Goal: Information Seeking & Learning: Learn about a topic

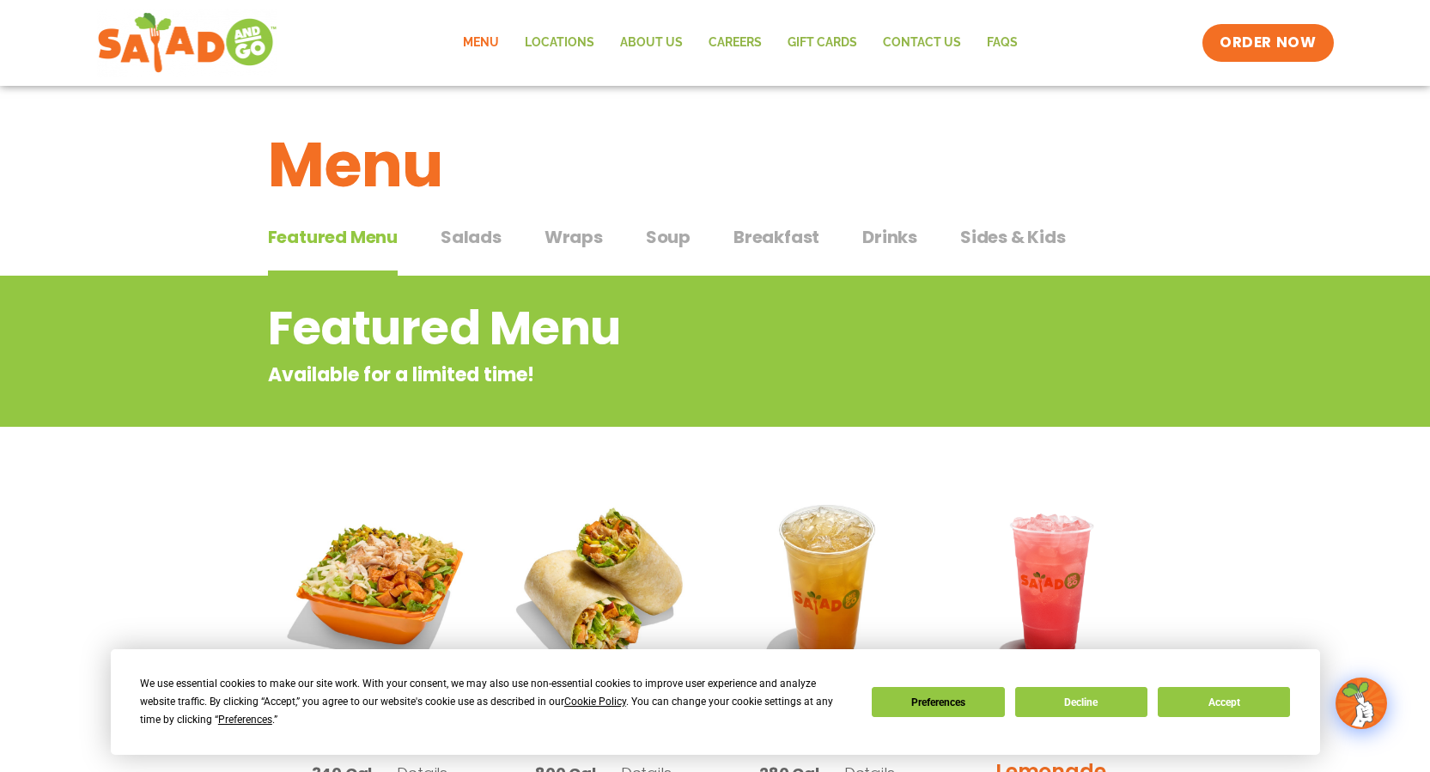
click at [457, 241] on span "Salads" at bounding box center [471, 237] width 61 height 26
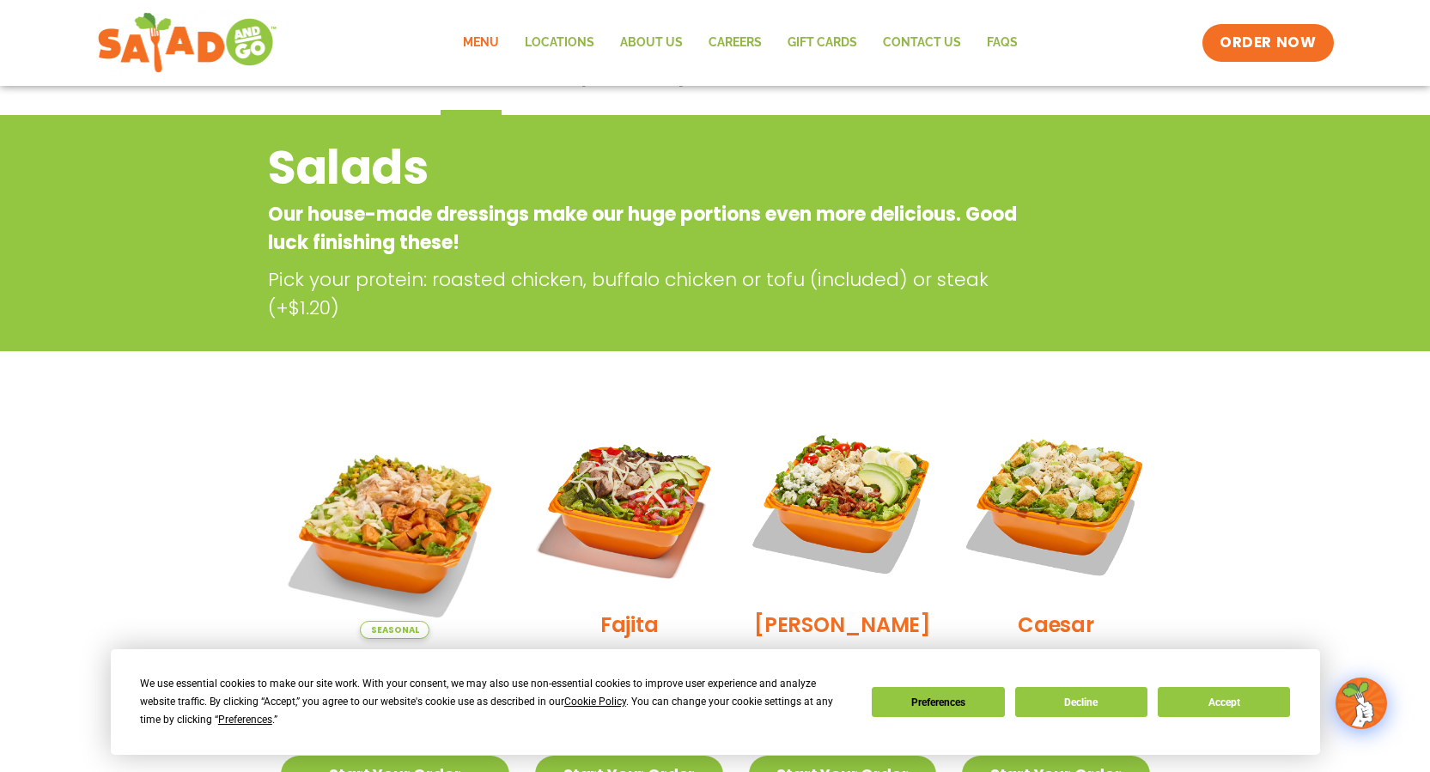
scroll to position [429, 0]
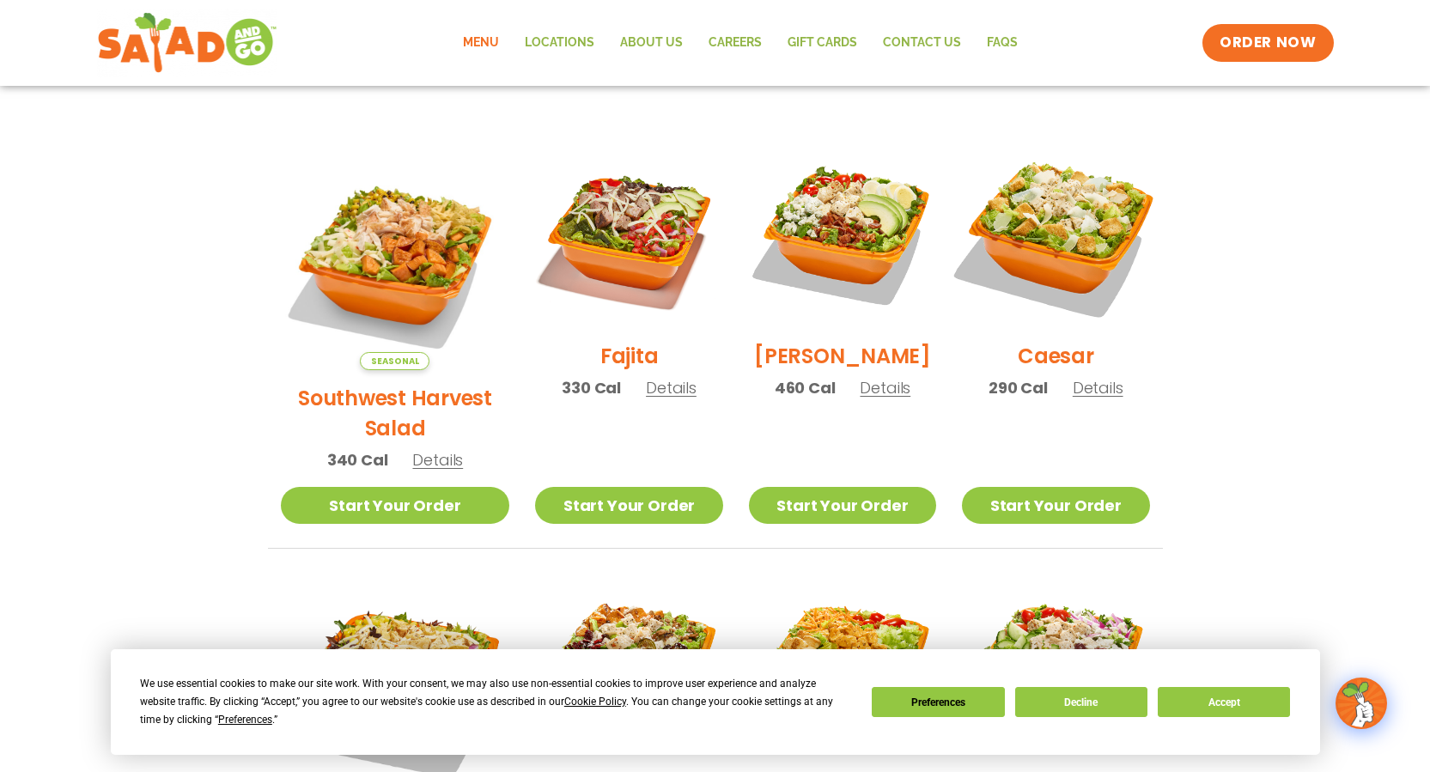
click at [1069, 258] on img at bounding box center [1056, 235] width 220 height 220
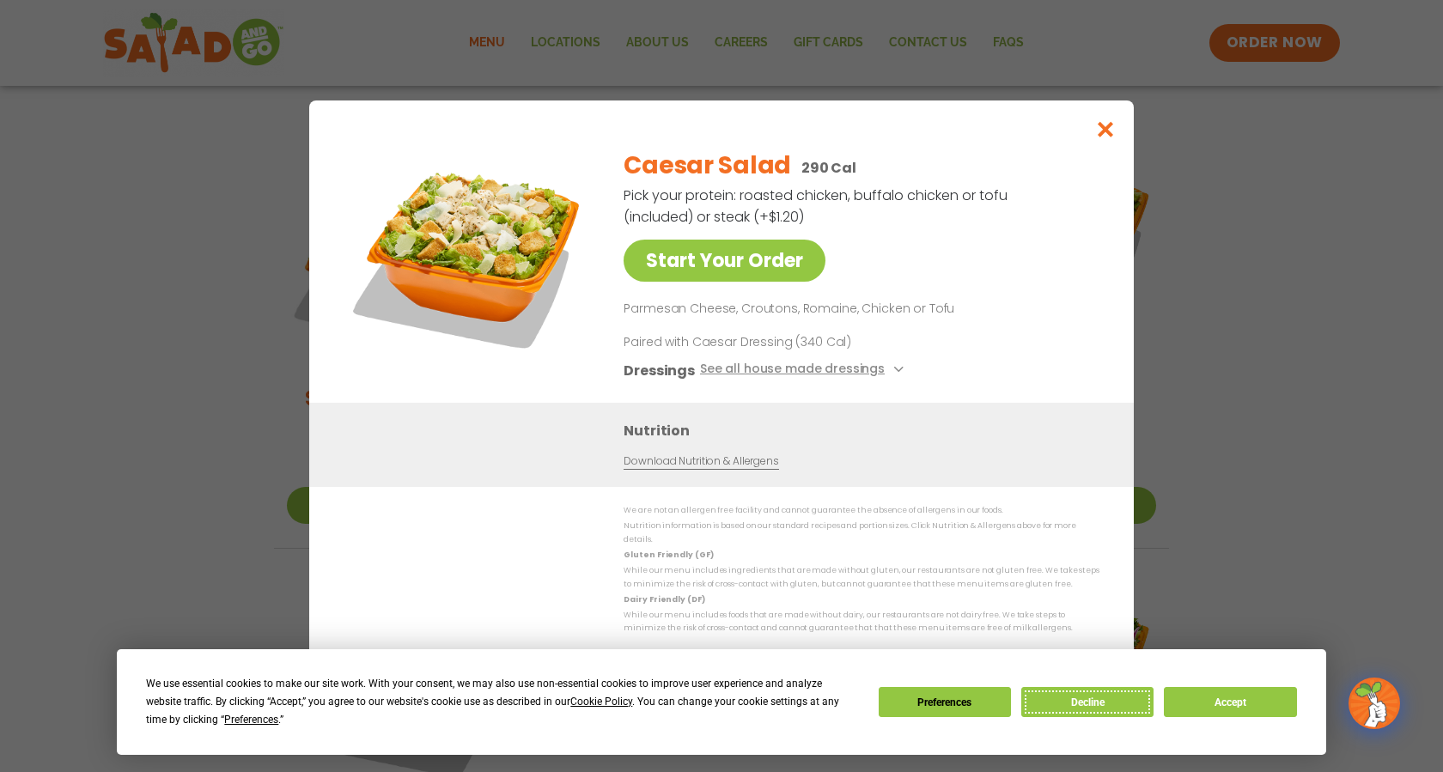
click at [1117, 697] on button "Decline" at bounding box center [1087, 702] width 132 height 30
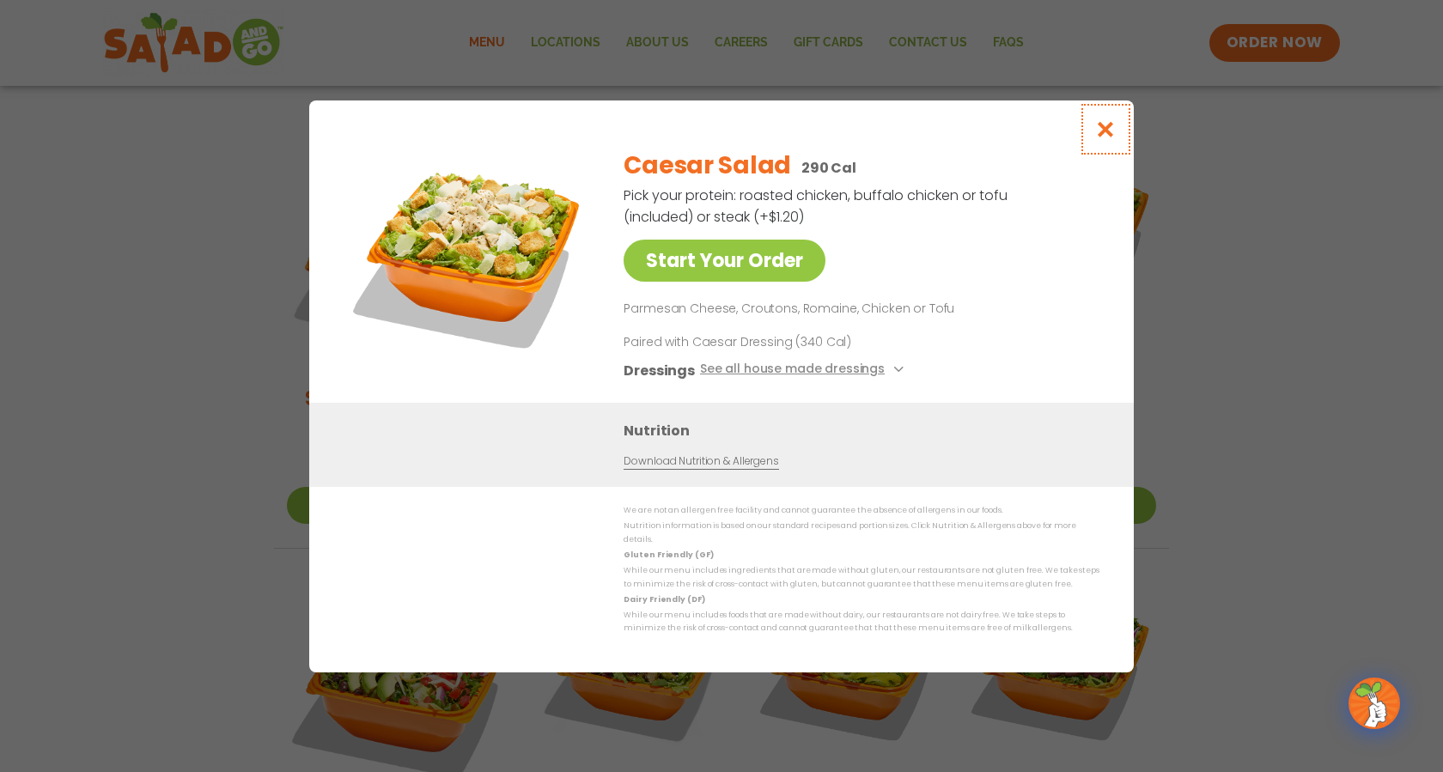
click at [1110, 132] on icon "Close modal" at bounding box center [1105, 129] width 21 height 18
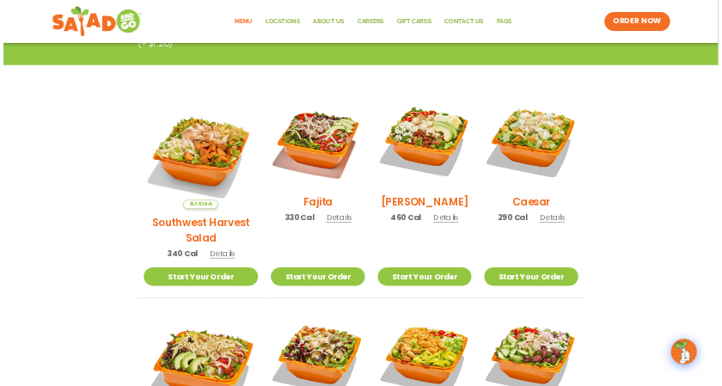
scroll to position [344, 0]
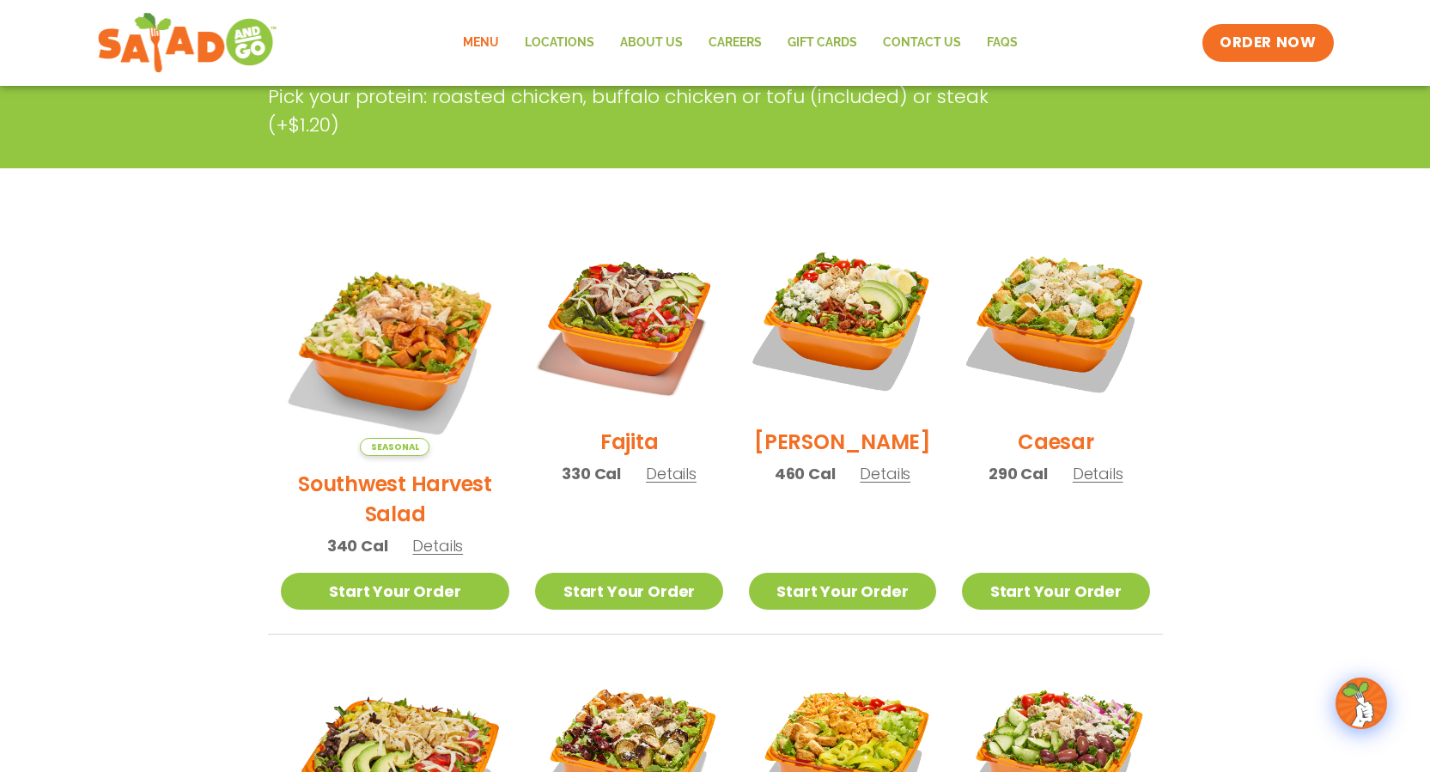
click at [342, 469] on h2 "Southwest Harvest Salad" at bounding box center [395, 499] width 229 height 60
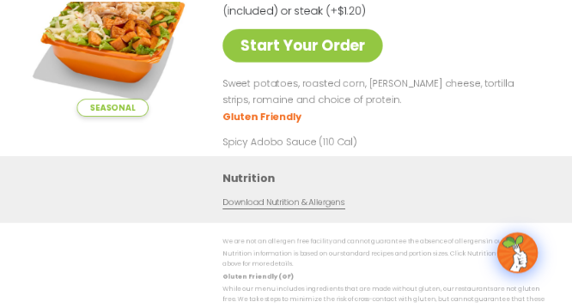
scroll to position [300, 0]
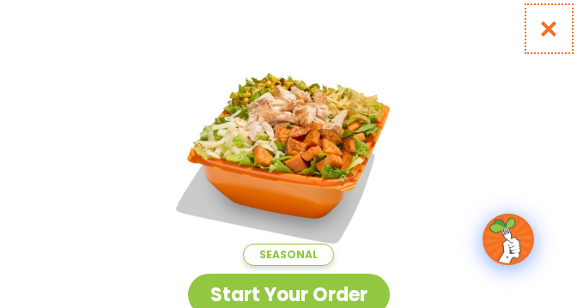
click at [548, 29] on icon "Close modal" at bounding box center [549, 29] width 21 height 18
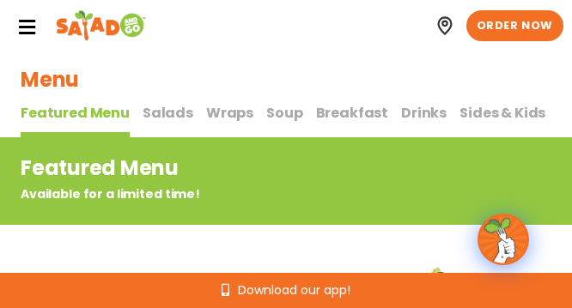
click at [159, 113] on span "Salads" at bounding box center [168, 113] width 51 height 20
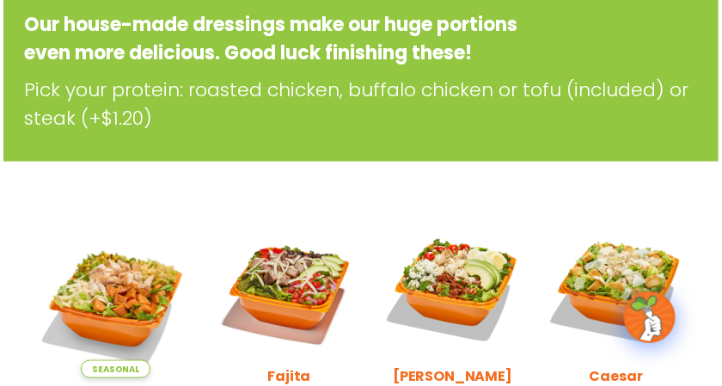
scroll to position [387, 0]
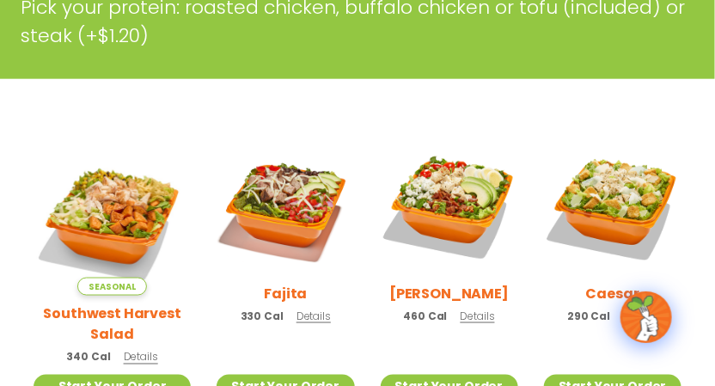
drag, startPoint x: 93, startPoint y: 307, endPoint x: 101, endPoint y: 314, distance: 11.0
click at [93, 307] on h2 "Southwest Harvest Salad" at bounding box center [111, 323] width 157 height 43
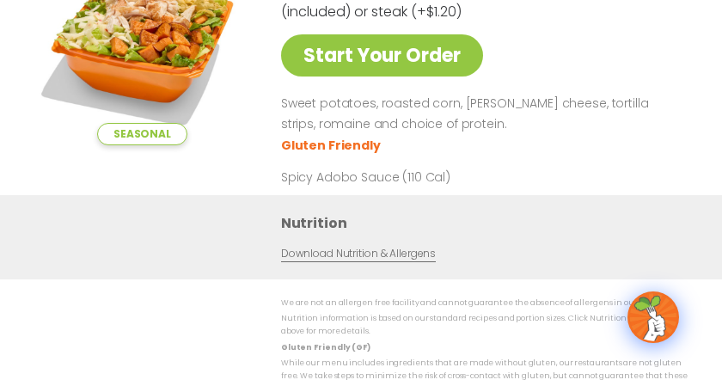
click at [496, 177] on p "Spicy Adobo Sauce (110 Cal)" at bounding box center [440, 177] width 318 height 18
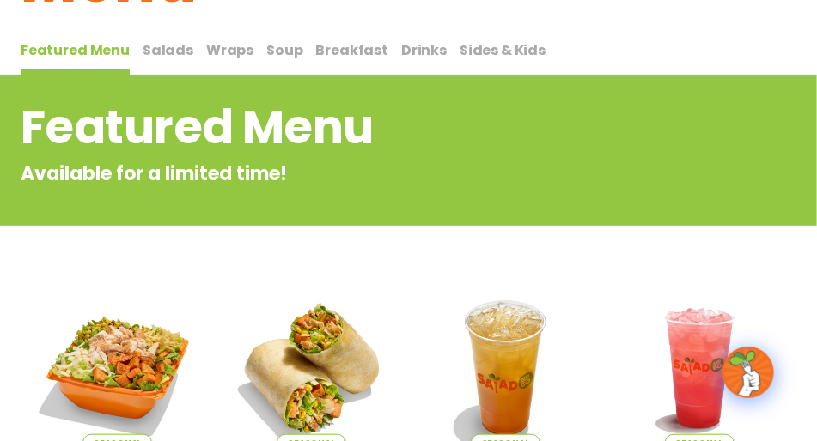
scroll to position [16, 0]
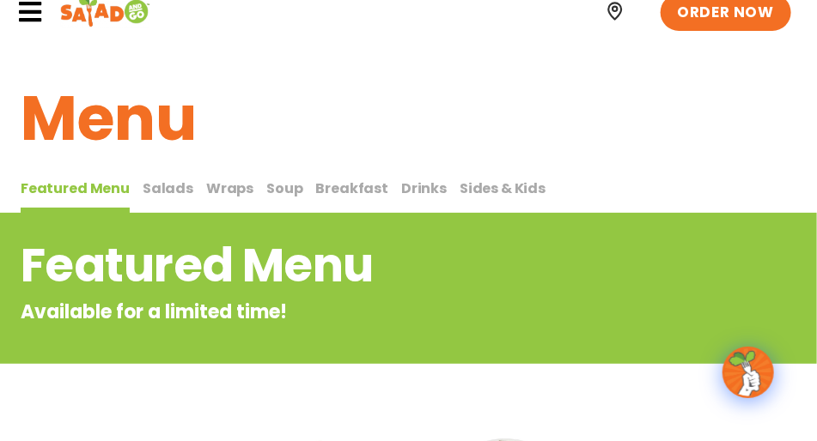
click at [161, 186] on span "Salads" at bounding box center [168, 189] width 51 height 20
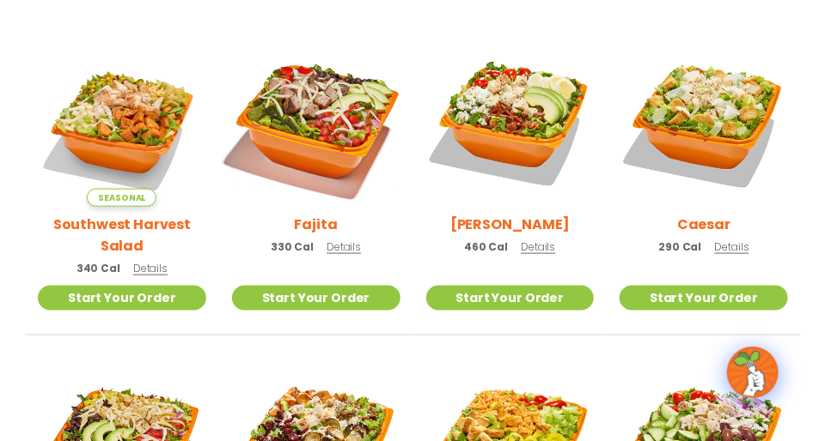
scroll to position [507, 0]
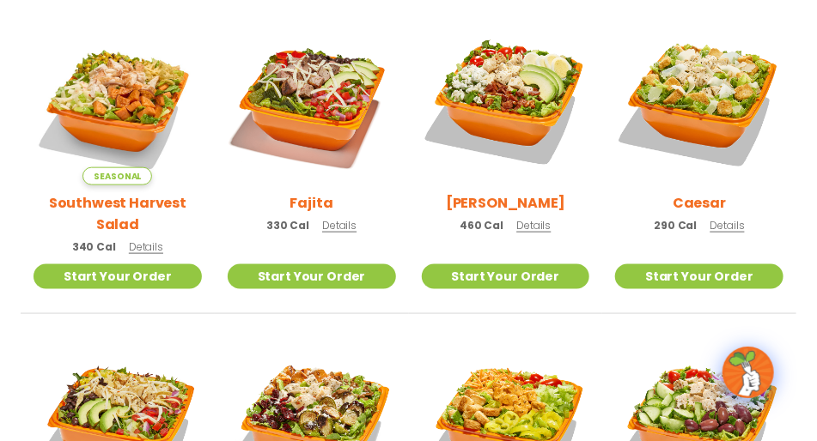
click at [309, 200] on h2 "Fajita" at bounding box center [311, 202] width 43 height 21
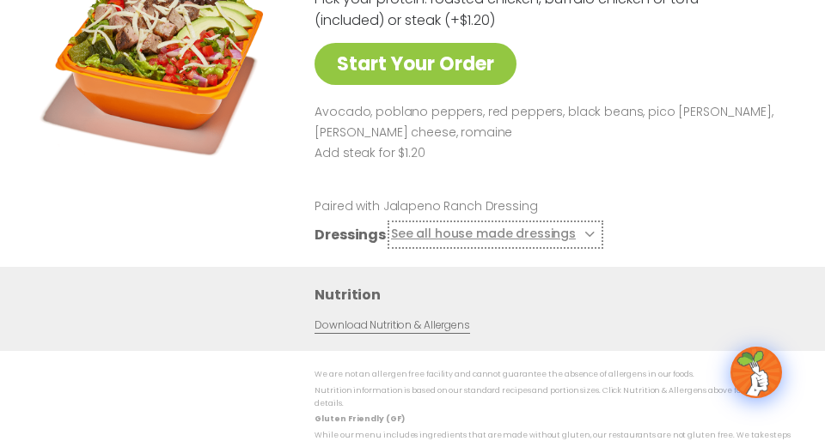
click at [584, 238] on icon at bounding box center [587, 234] width 7 height 7
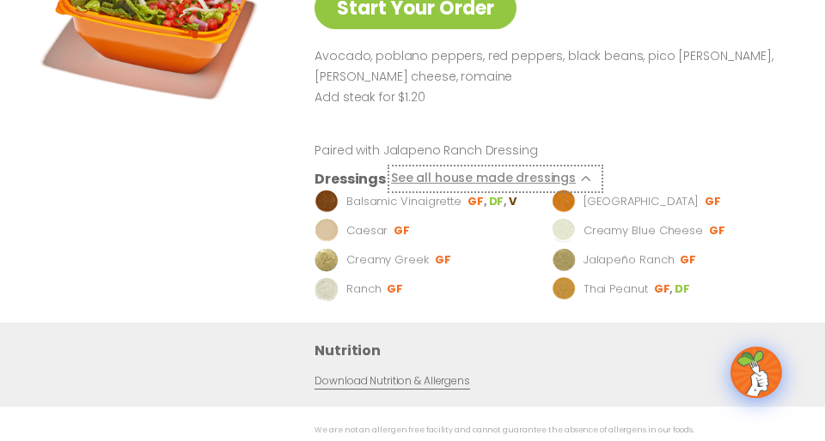
scroll to position [16, 0]
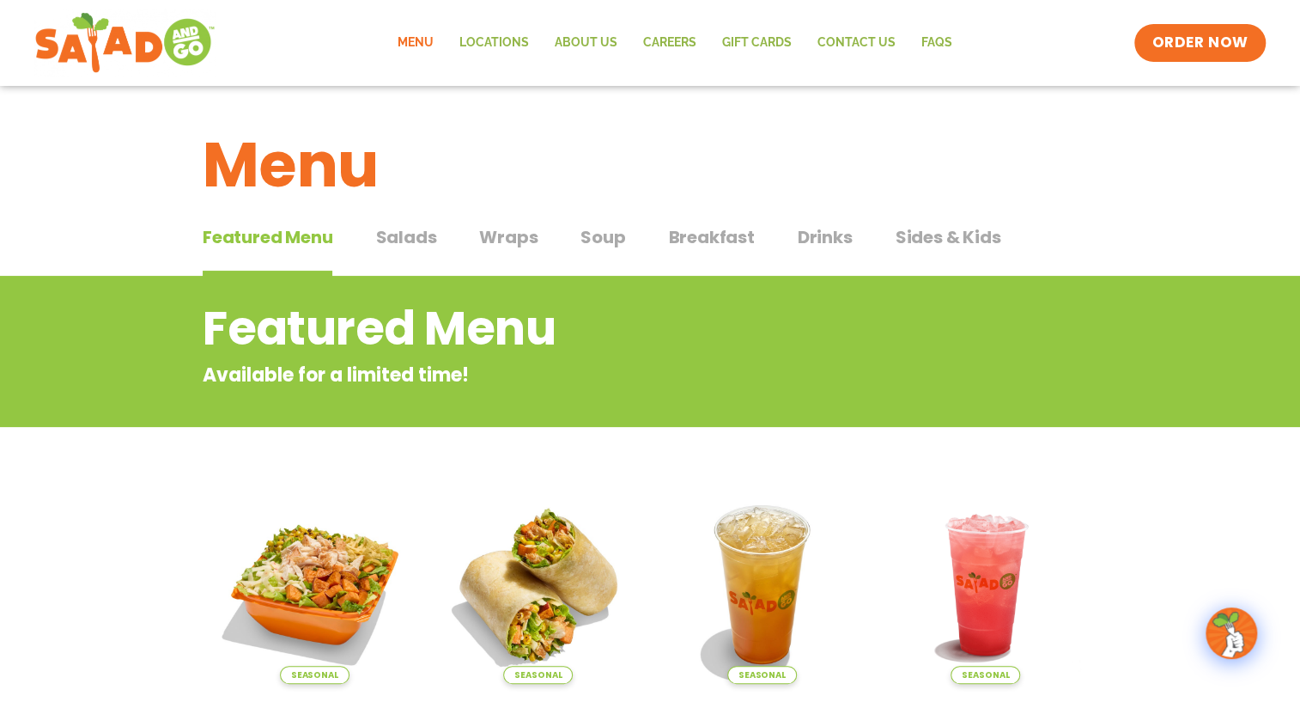
click at [403, 241] on span "Salads" at bounding box center [405, 237] width 61 height 26
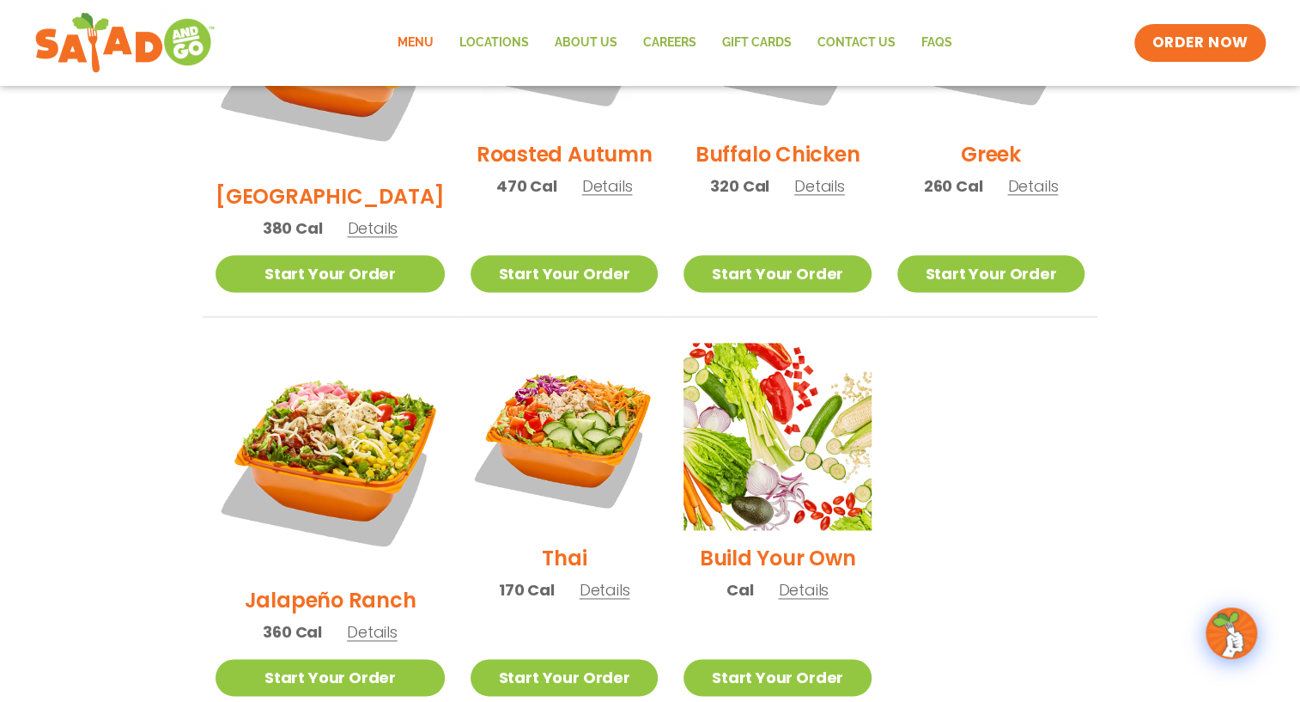
scroll to position [859, 0]
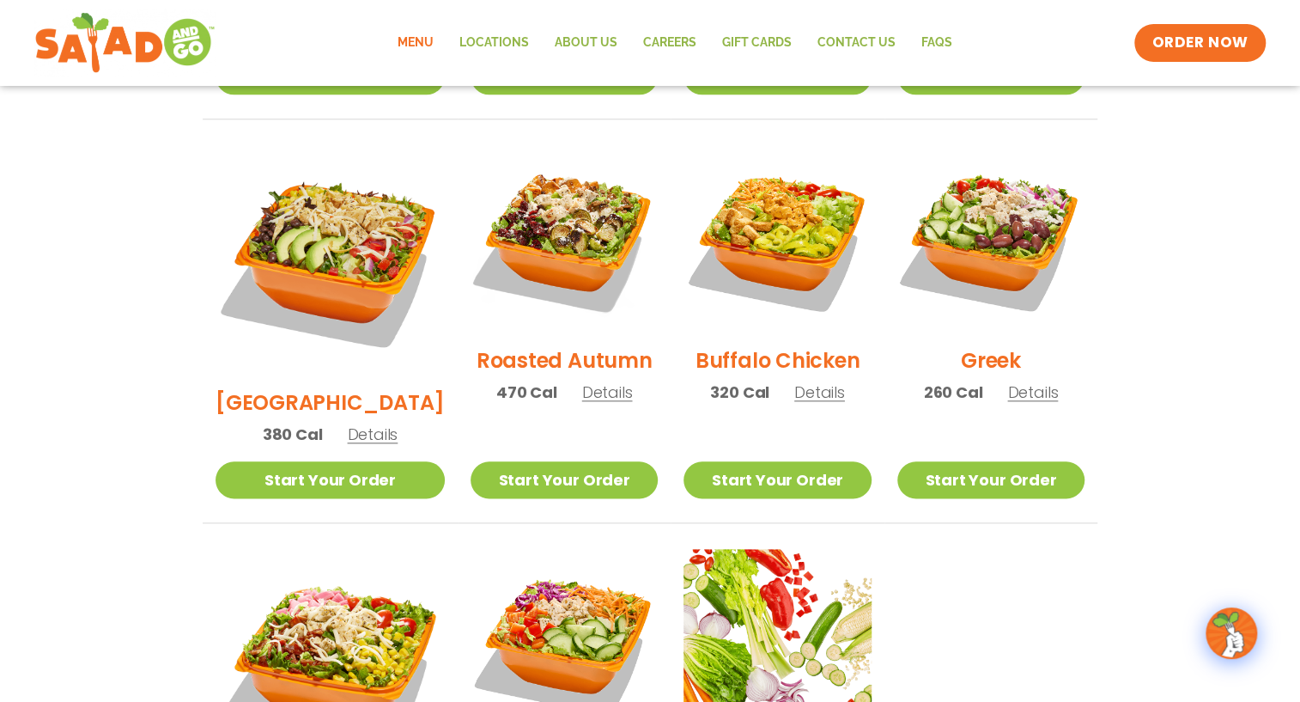
click at [544, 345] on h2 "Roasted Autumn" at bounding box center [565, 360] width 176 height 30
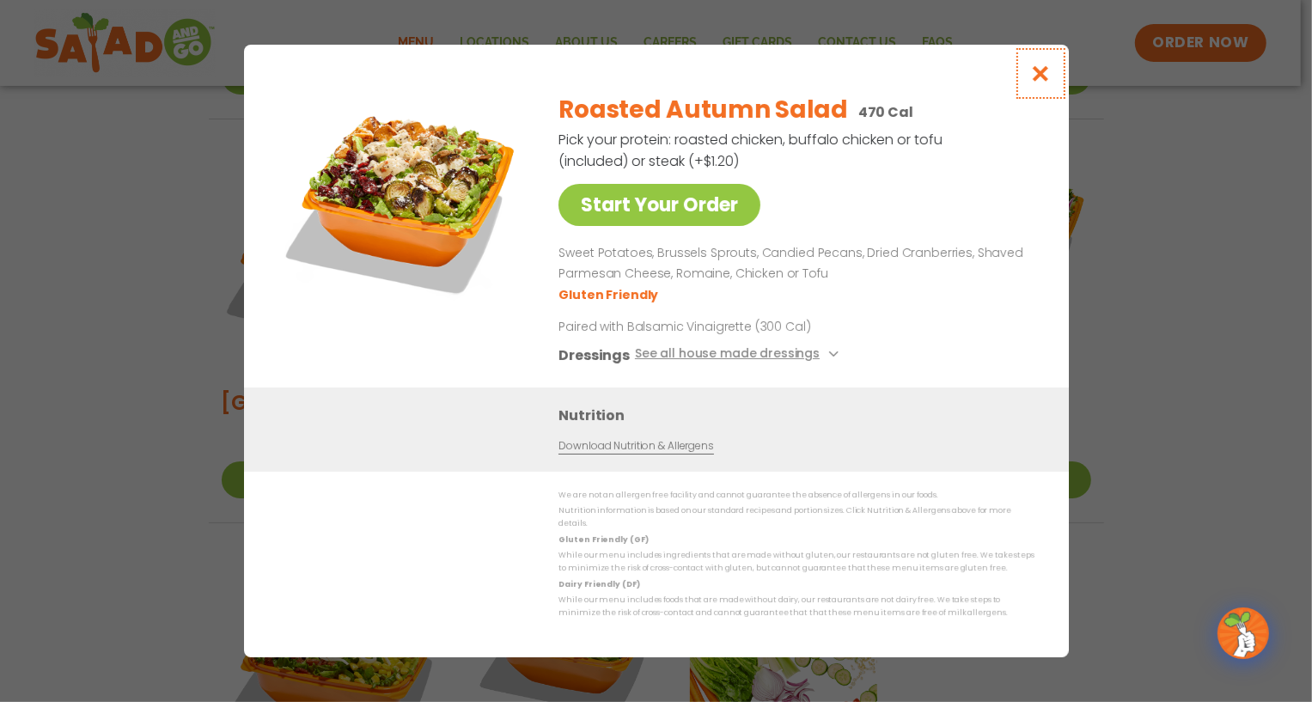
click at [816, 81] on icon "Close modal" at bounding box center [1039, 73] width 21 height 18
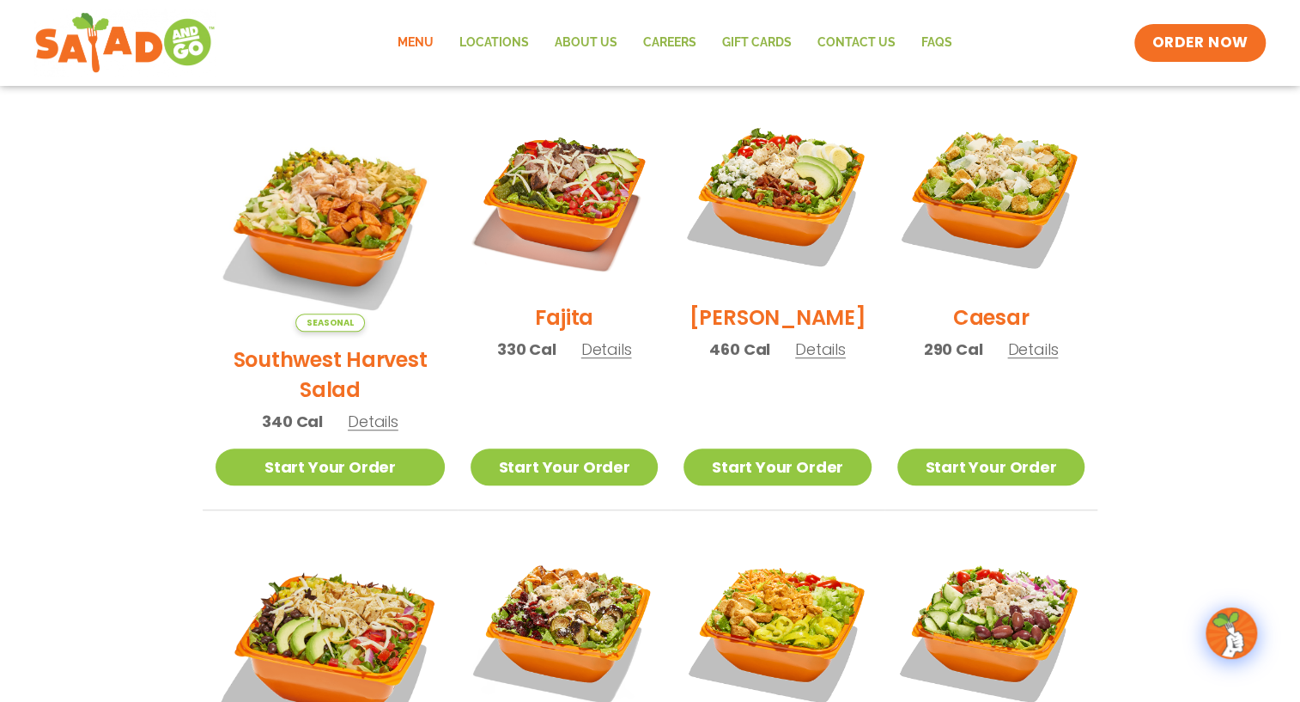
scroll to position [0, 0]
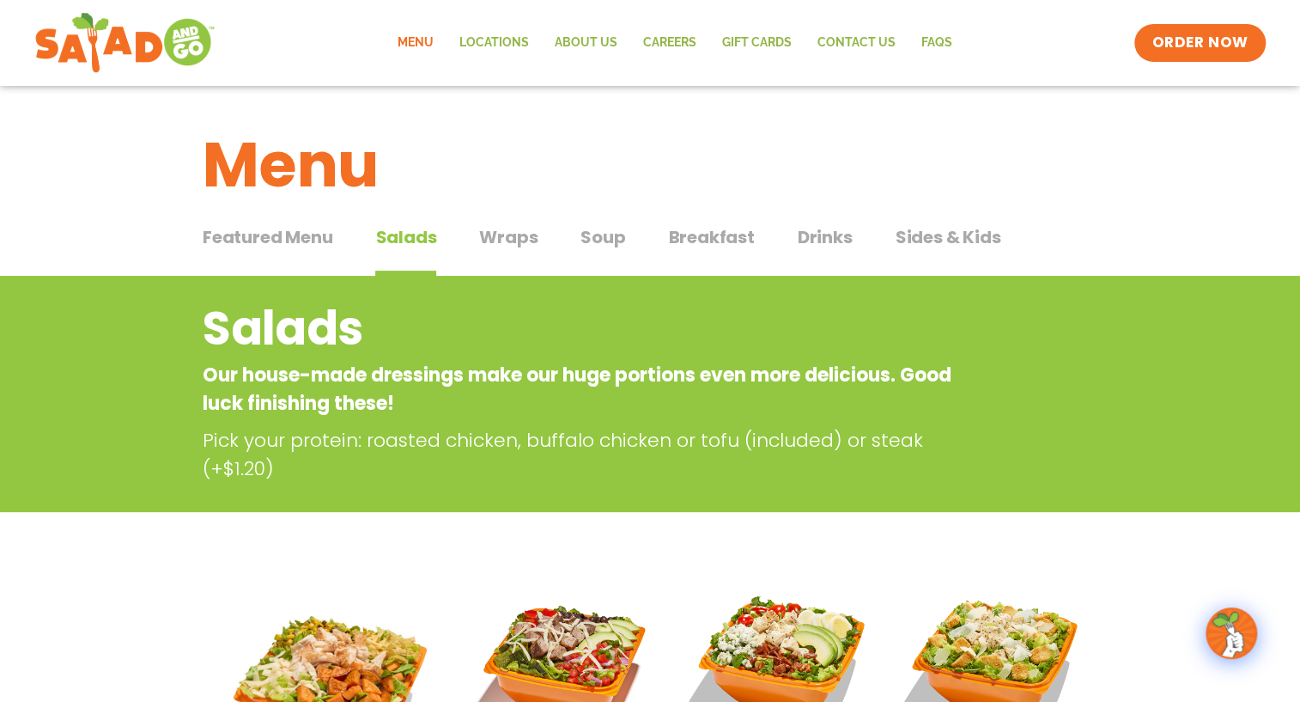
click at [816, 234] on span "Sides & Kids" at bounding box center [948, 237] width 106 height 26
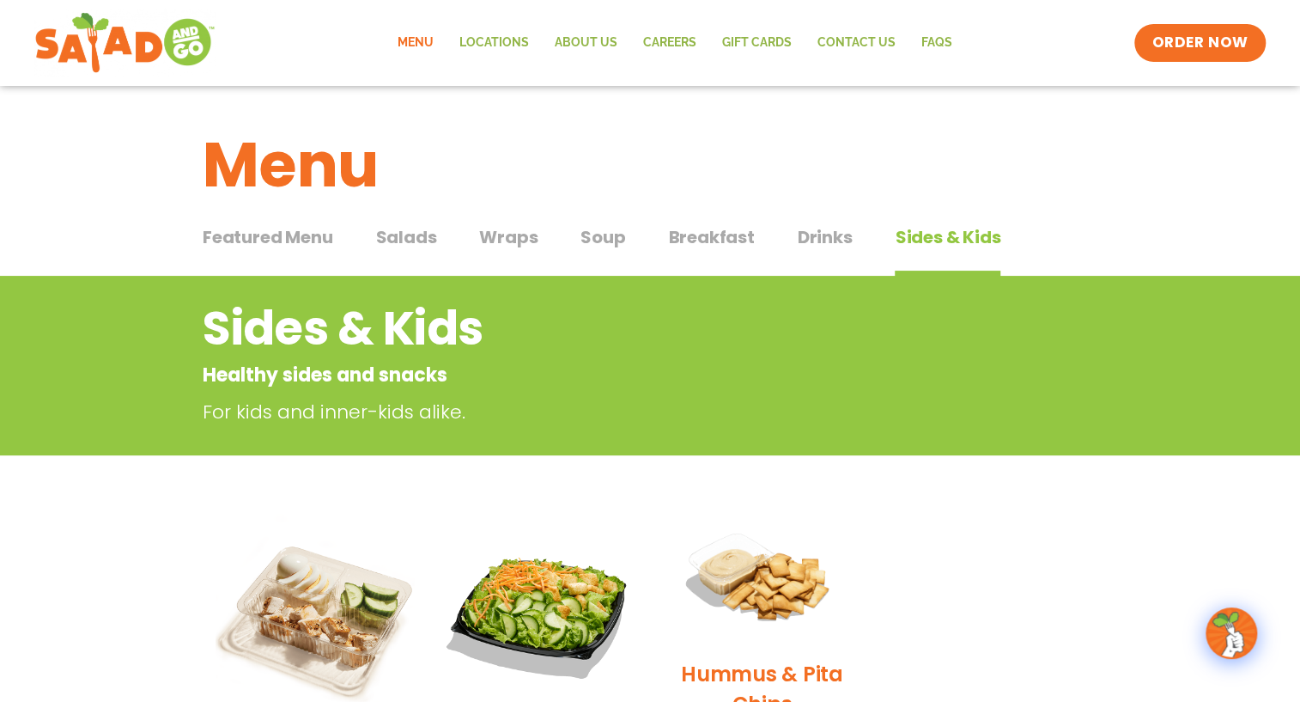
click at [277, 232] on span "Featured Menu" at bounding box center [268, 237] width 130 height 26
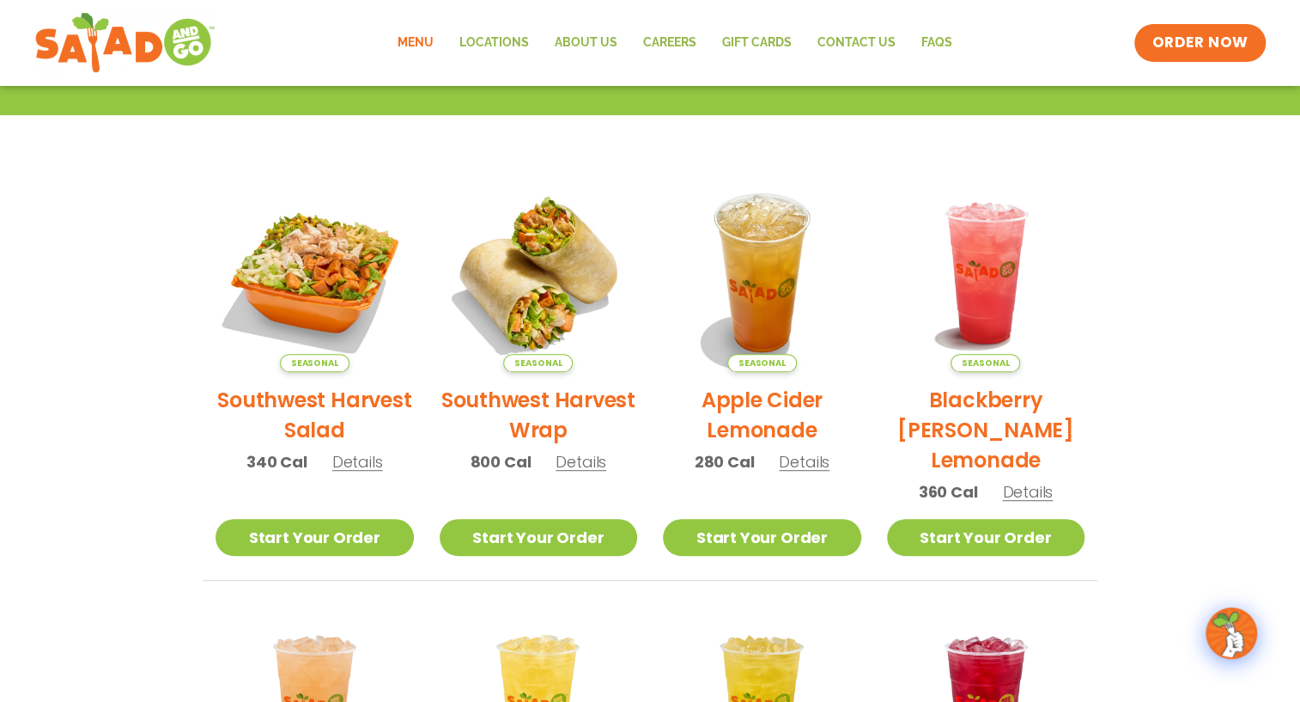
scroll to position [390, 0]
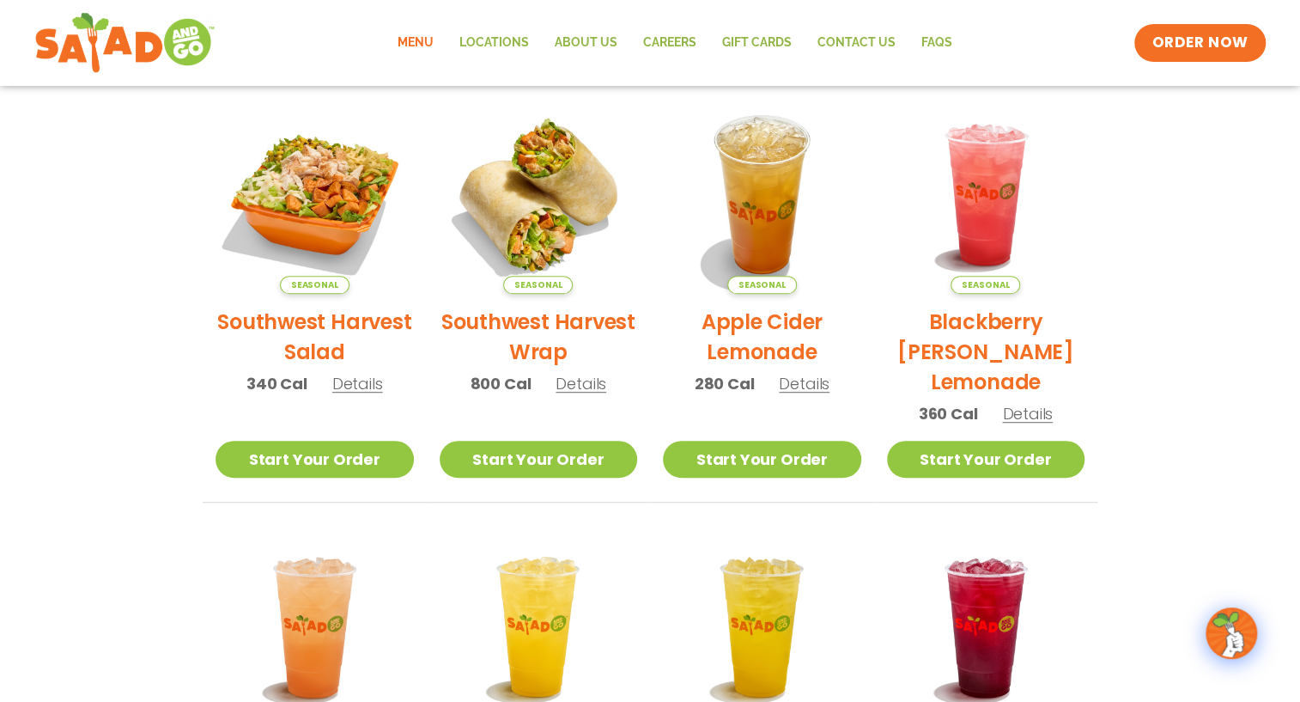
click at [521, 320] on h2 "Southwest Harvest Wrap" at bounding box center [539, 337] width 198 height 60
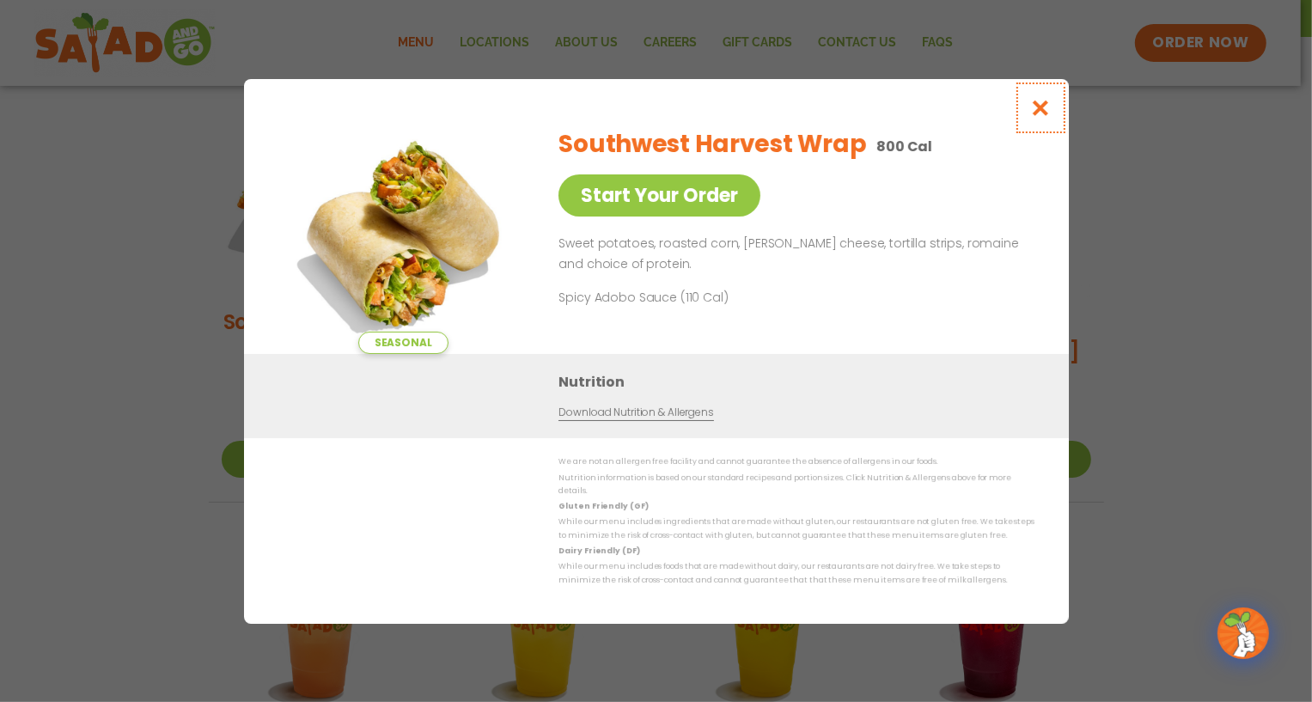
click at [816, 112] on icon "Close modal" at bounding box center [1039, 108] width 21 height 18
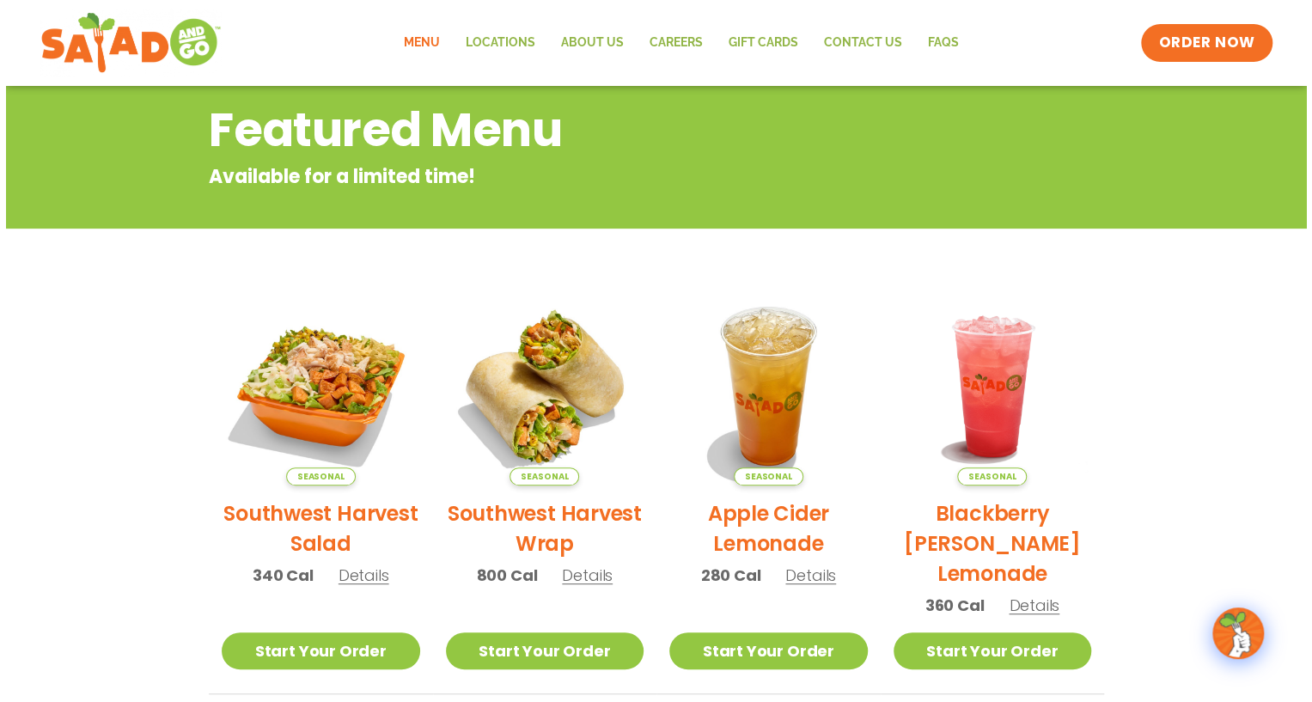
scroll to position [234, 0]
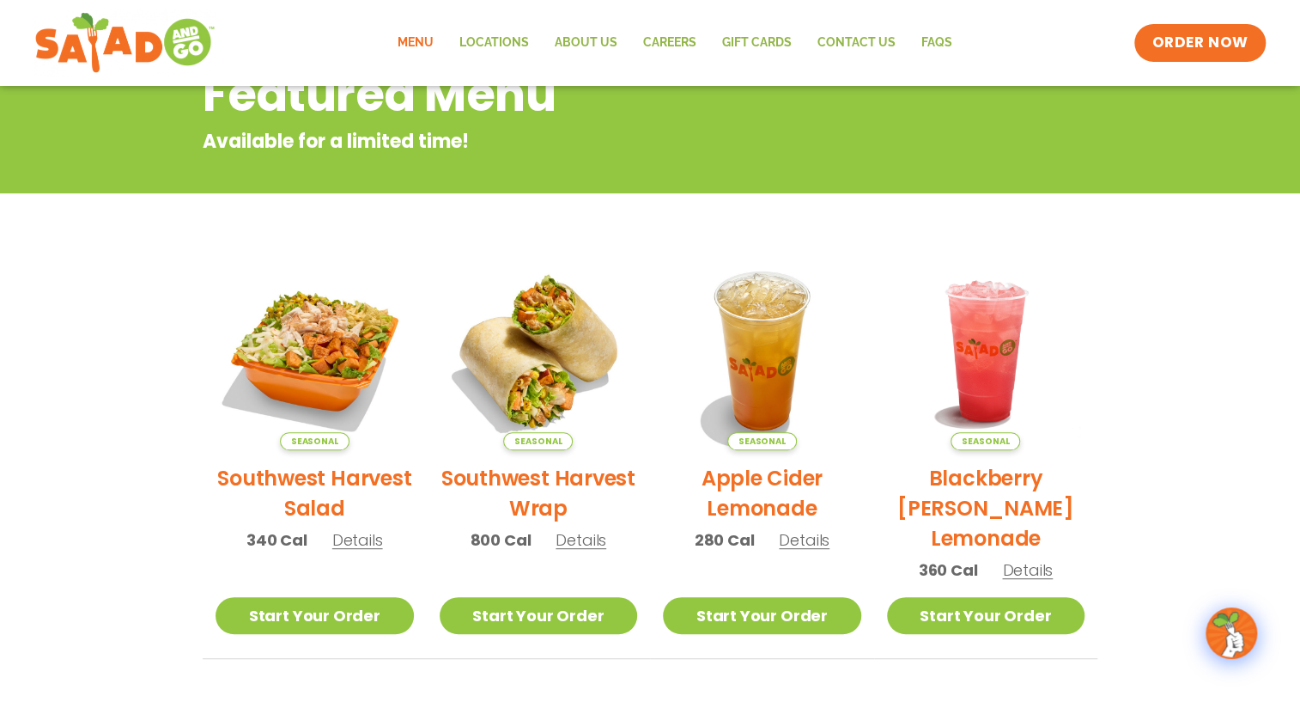
click at [317, 441] on h2 "Southwest Harvest Salad" at bounding box center [315, 493] width 198 height 60
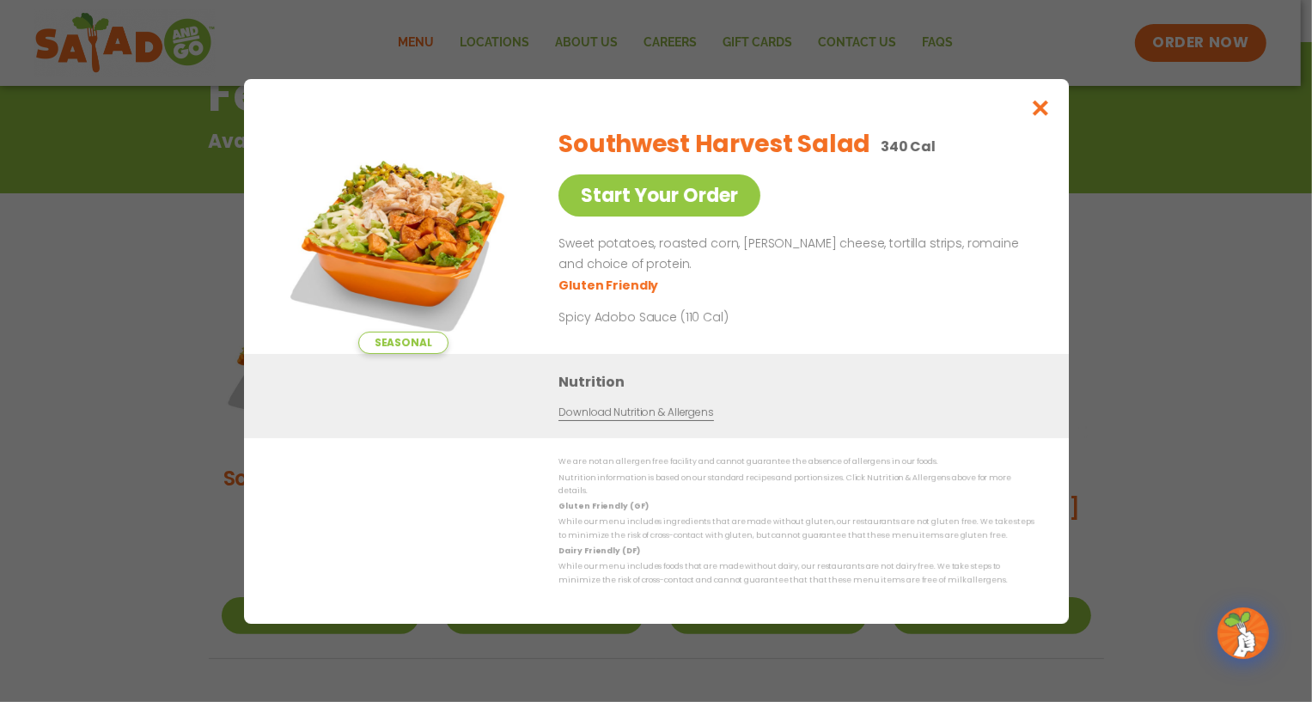
click at [651, 321] on p "Spicy Adobo Sauce (110 Cal)" at bounding box center [717, 317] width 318 height 18
click at [816, 117] on icon "Close modal" at bounding box center [1039, 108] width 21 height 18
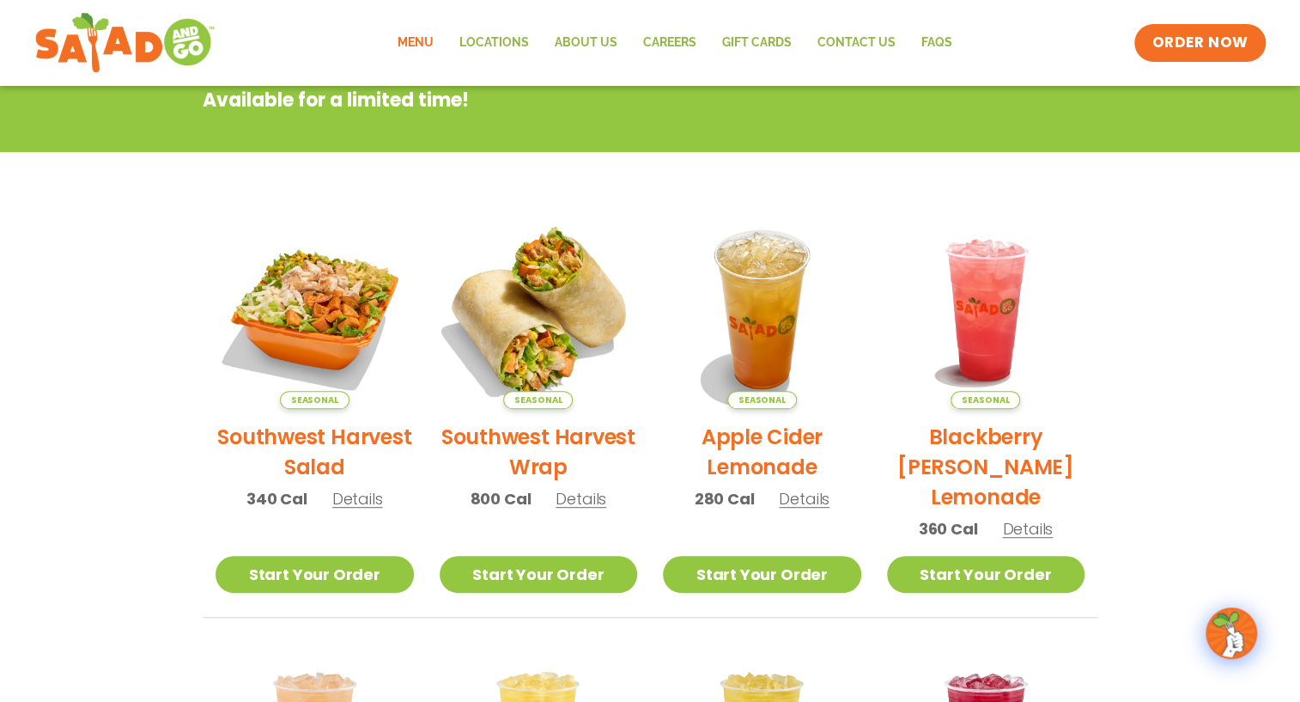
scroll to position [0, 0]
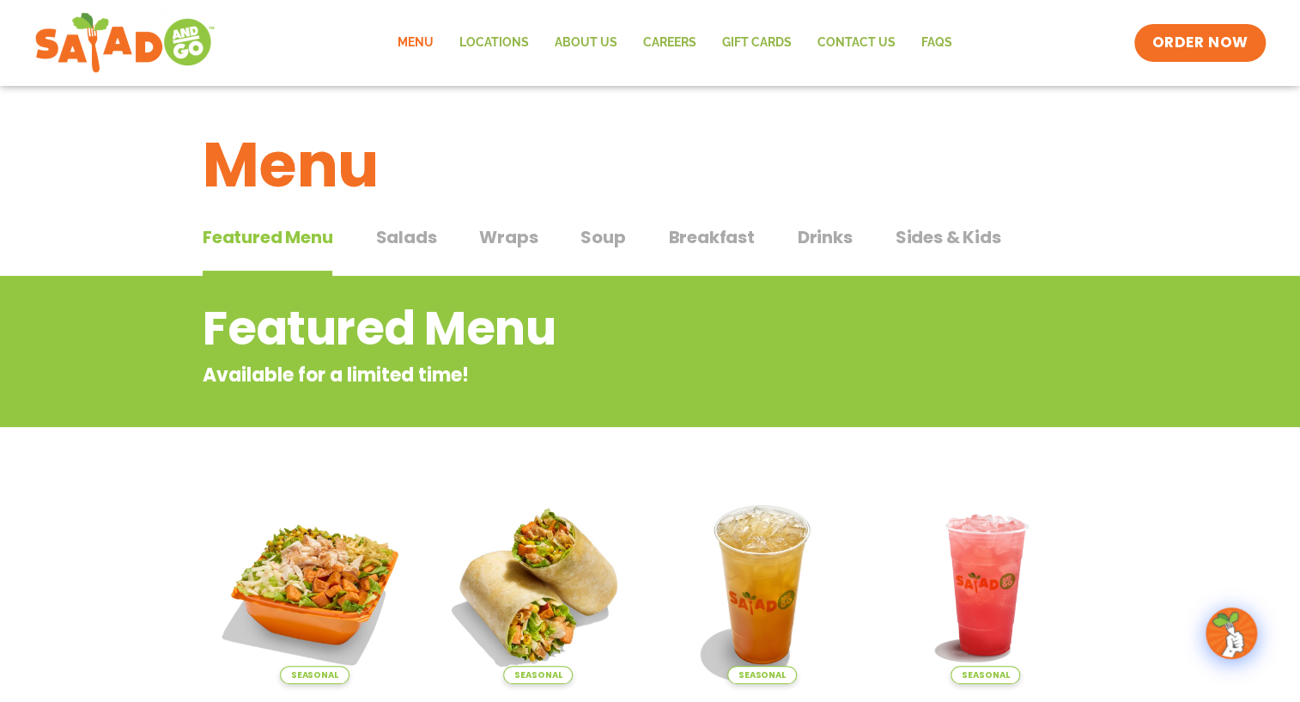
click at [394, 243] on span "Salads" at bounding box center [405, 237] width 61 height 26
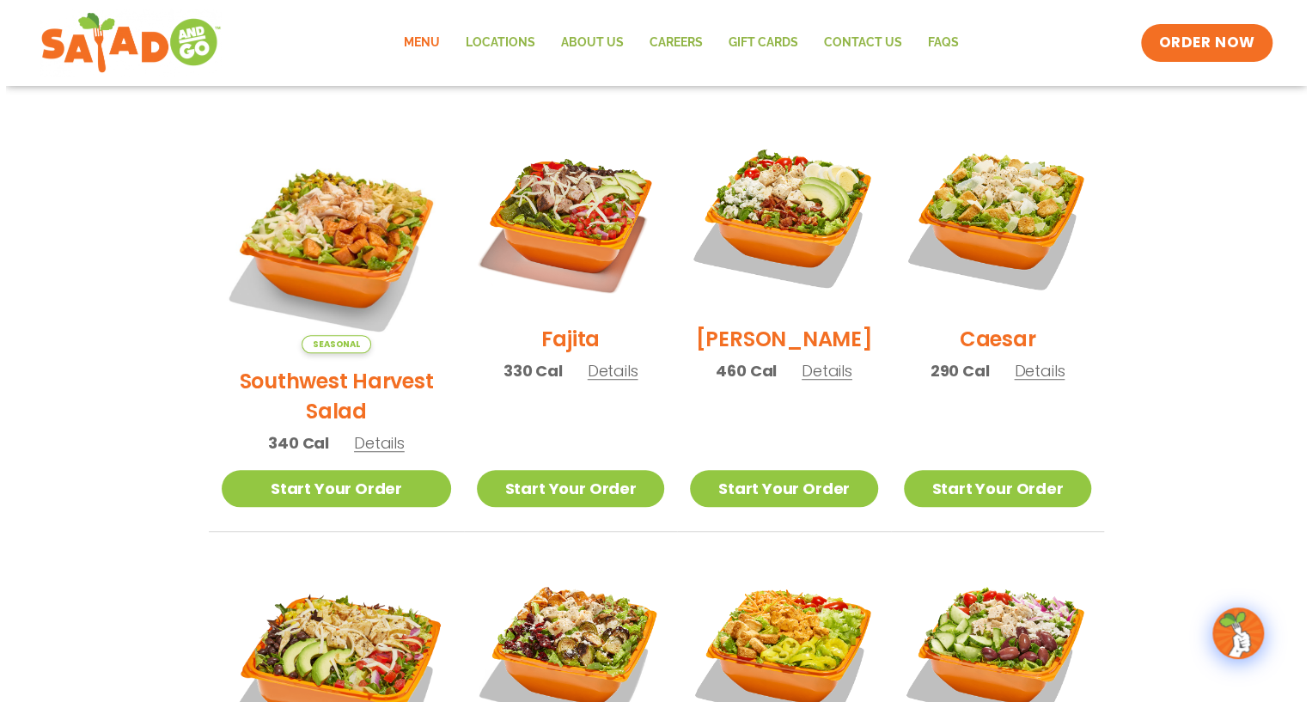
scroll to position [468, 0]
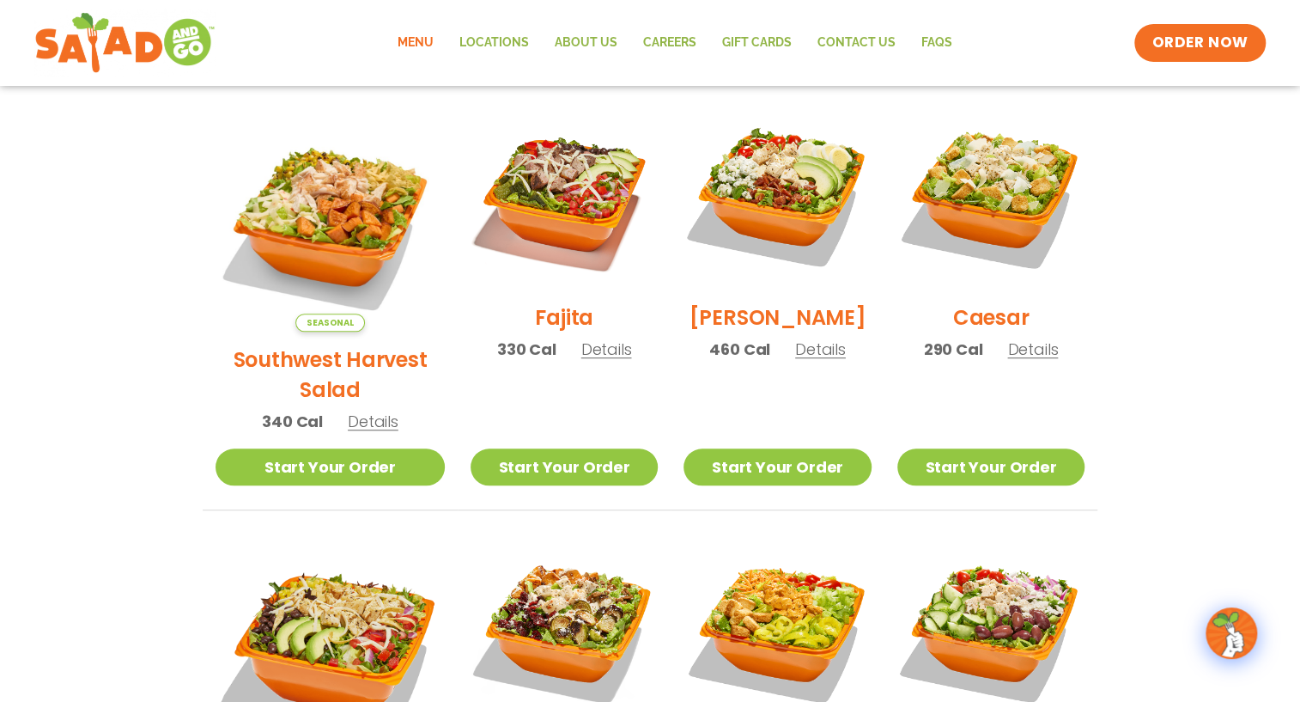
click at [540, 324] on h2 "Fajita" at bounding box center [564, 317] width 58 height 30
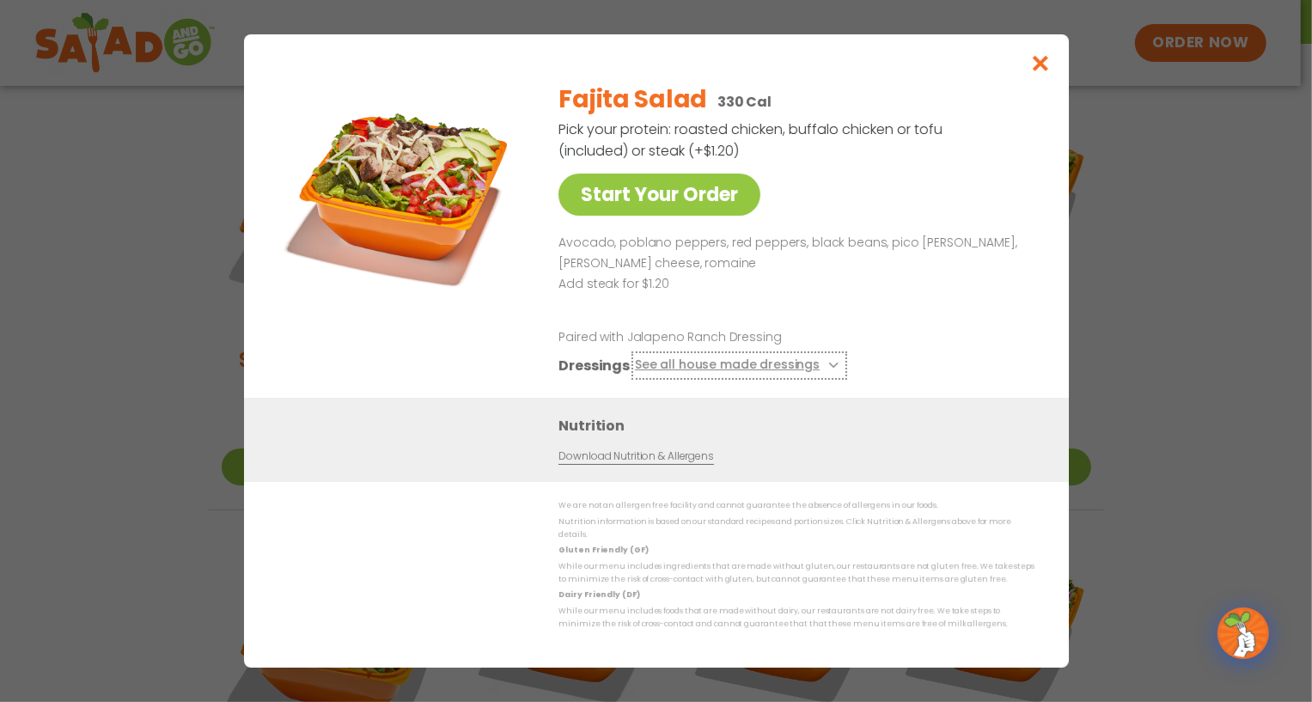
click at [764, 370] on button "See all house made dressings" at bounding box center [738, 365] width 209 height 21
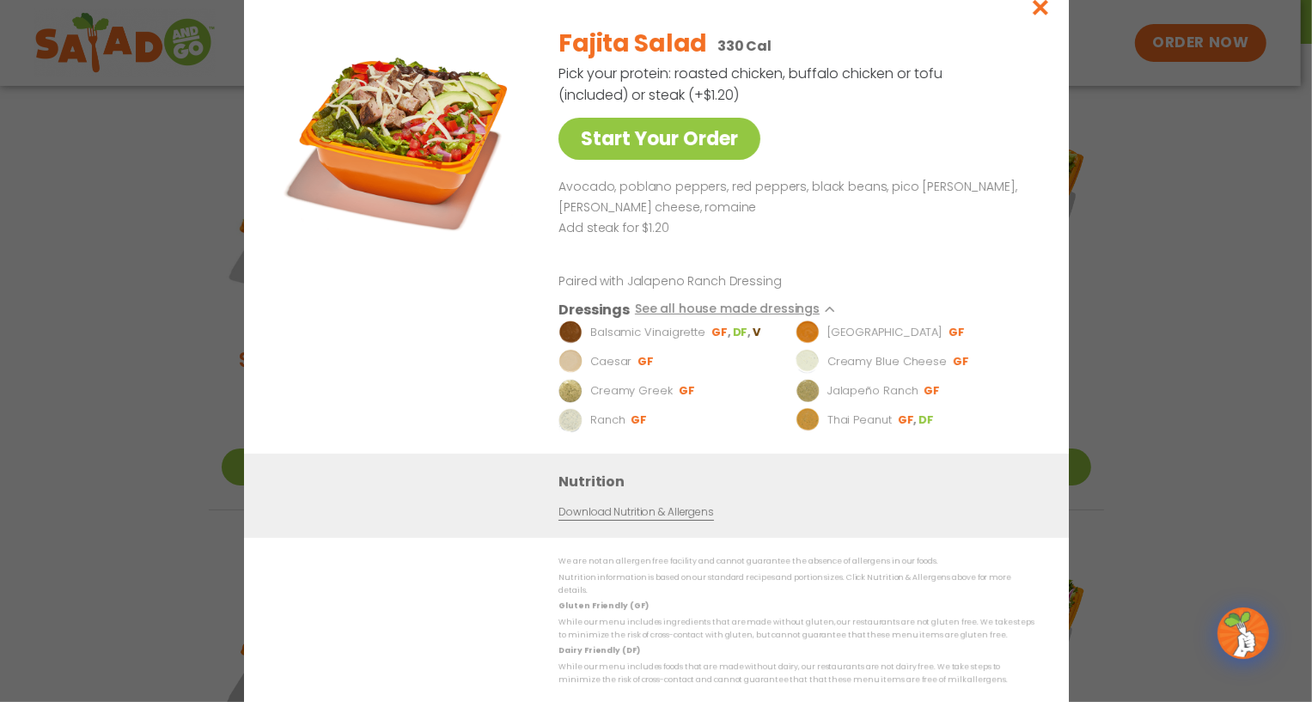
click at [574, 396] on img at bounding box center [570, 391] width 24 height 24
